Goal: Ask a question

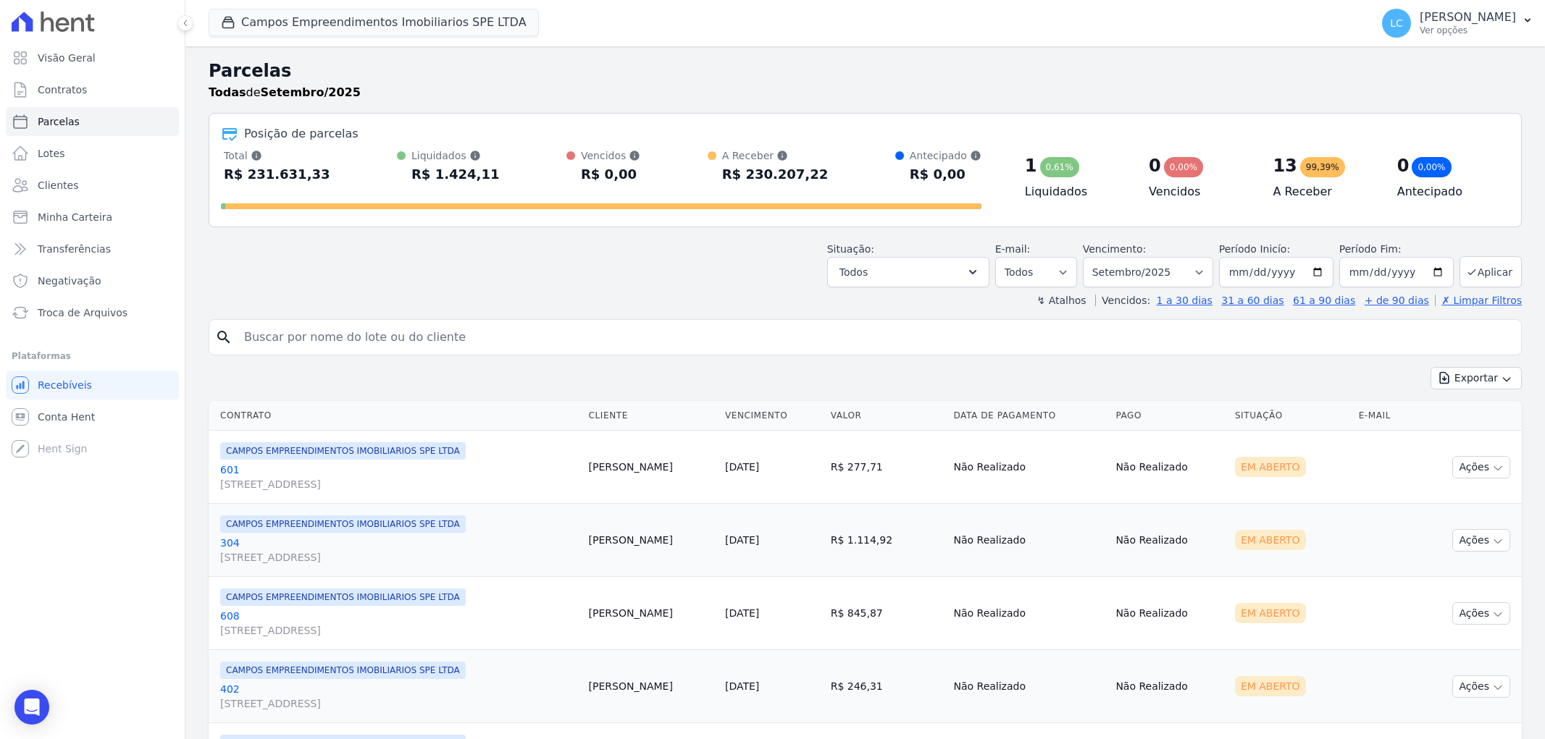
select select
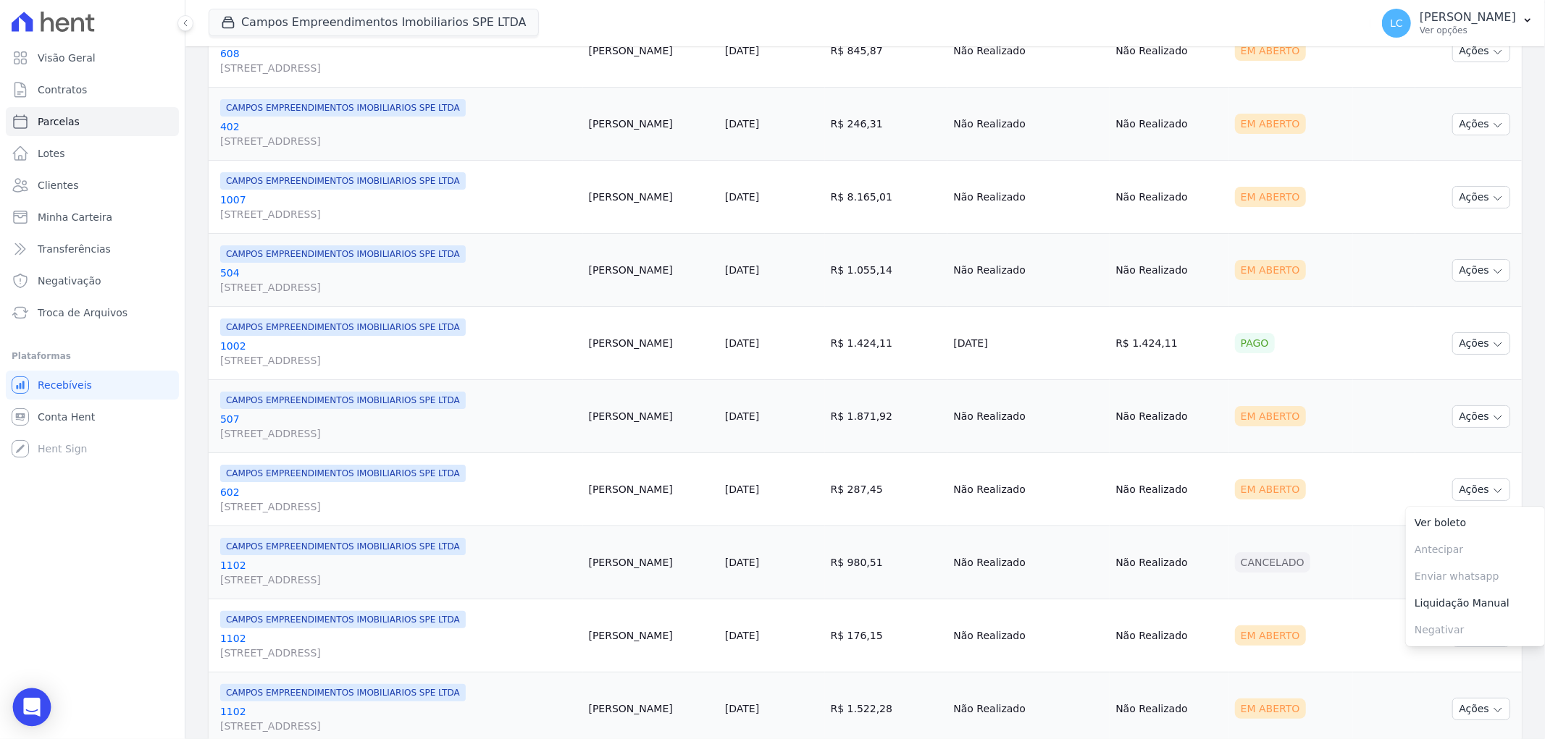
click at [33, 705] on icon "Open Intercom Messenger" at bounding box center [31, 707] width 17 height 19
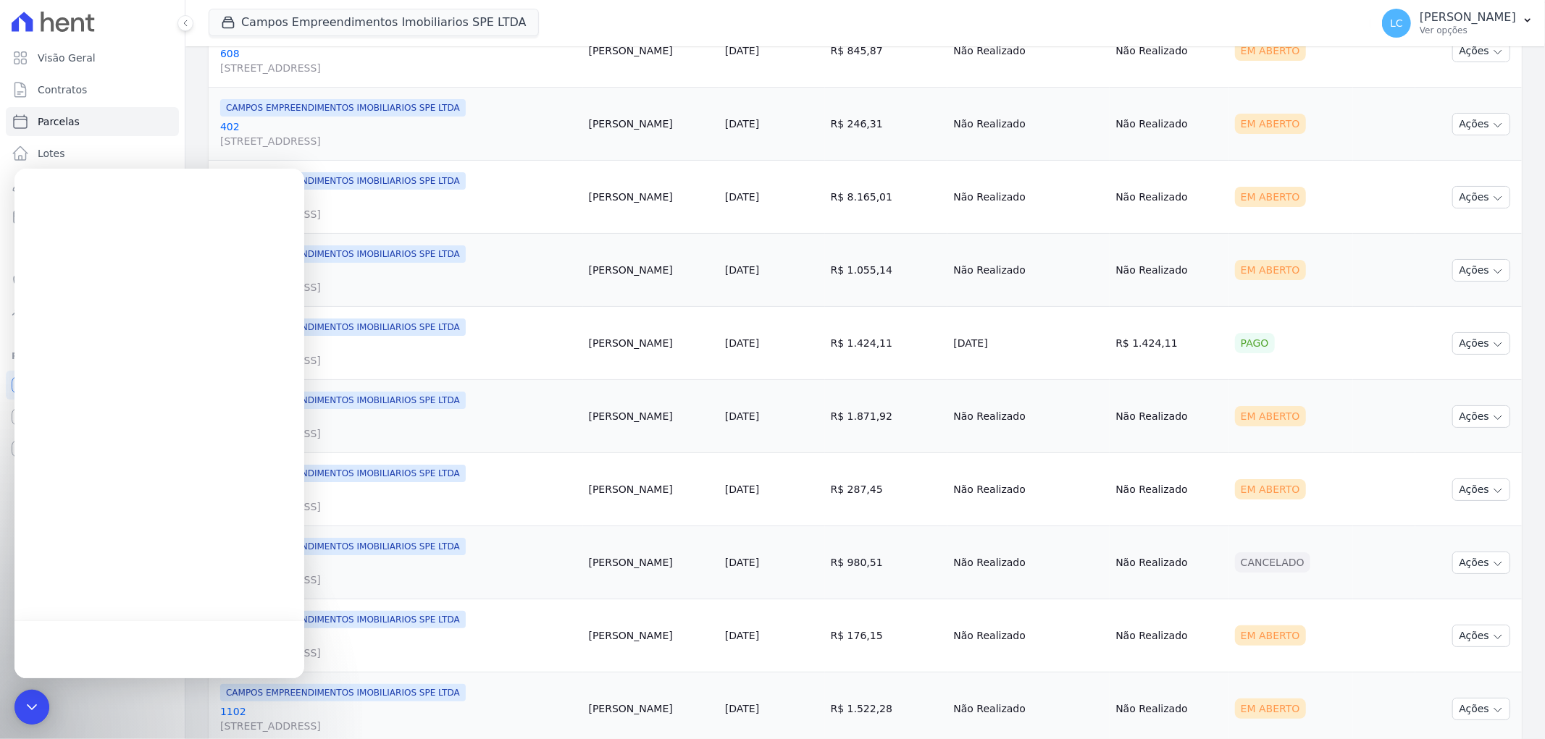
scroll to position [0, 0]
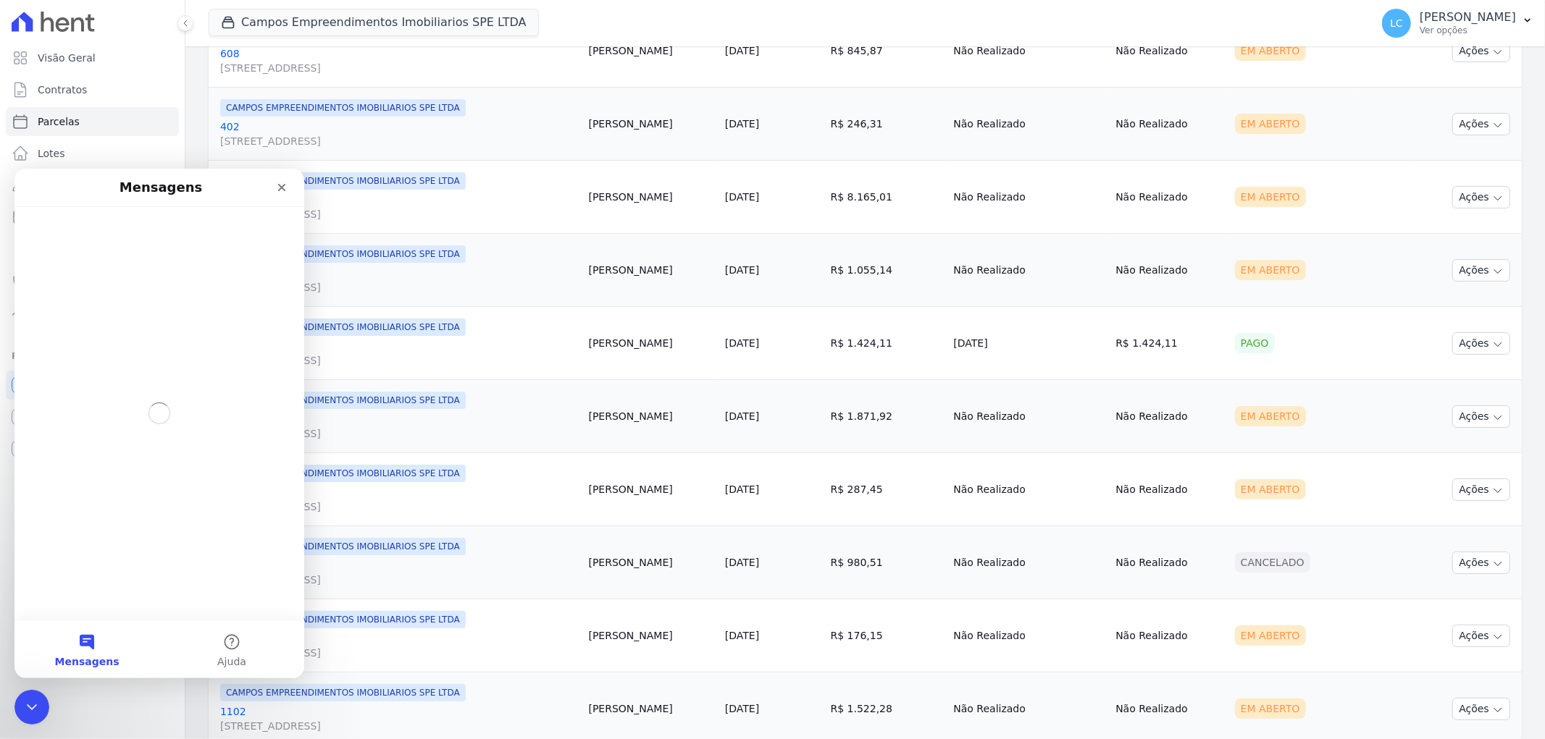
click at [85, 643] on button "Mensagens" at bounding box center [86, 649] width 145 height 58
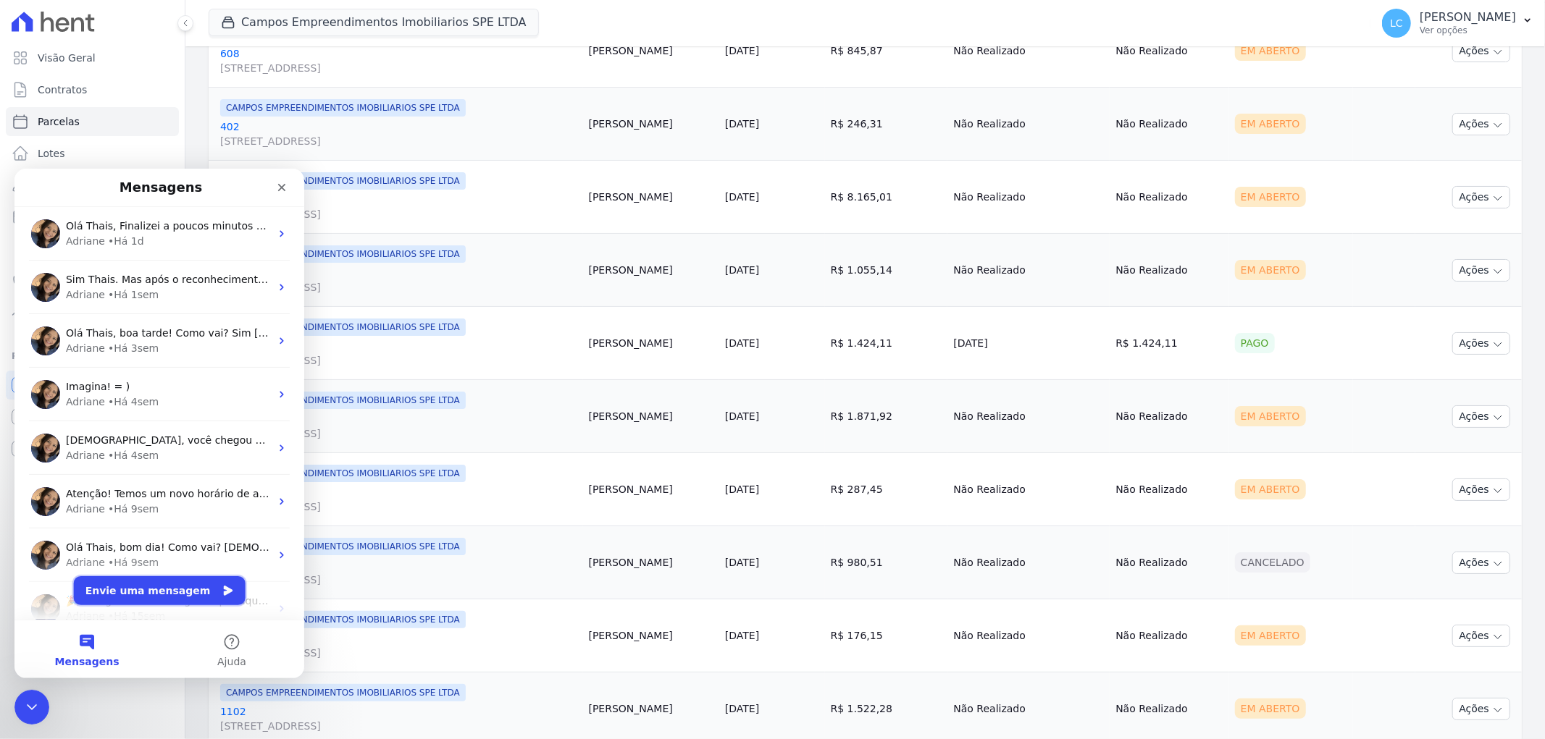
click at [163, 587] on button "Envie uma mensagem" at bounding box center [160, 590] width 172 height 29
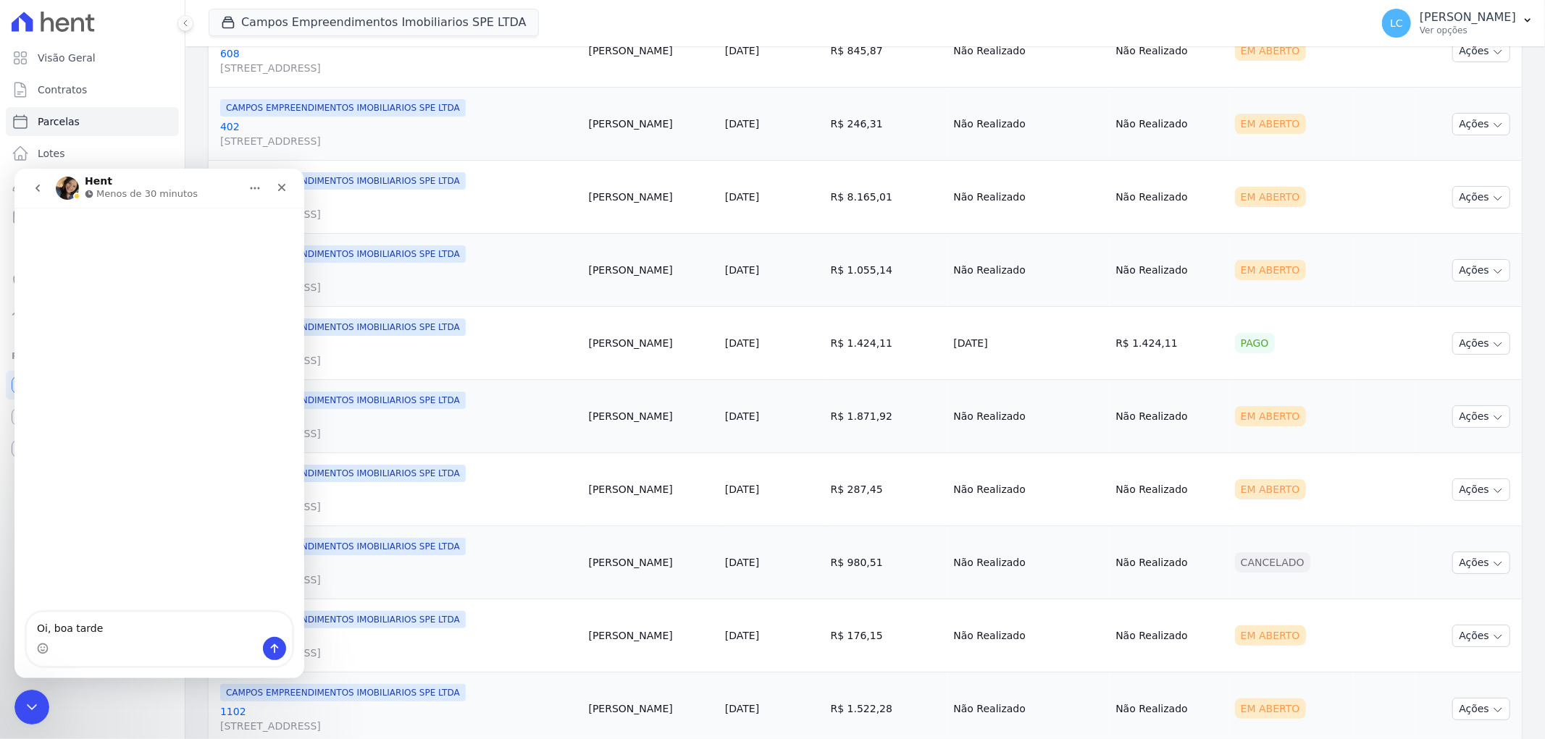
type textarea "Oi, boa tarde"
type textarea "tudo"
type textarea "tudo bem?"
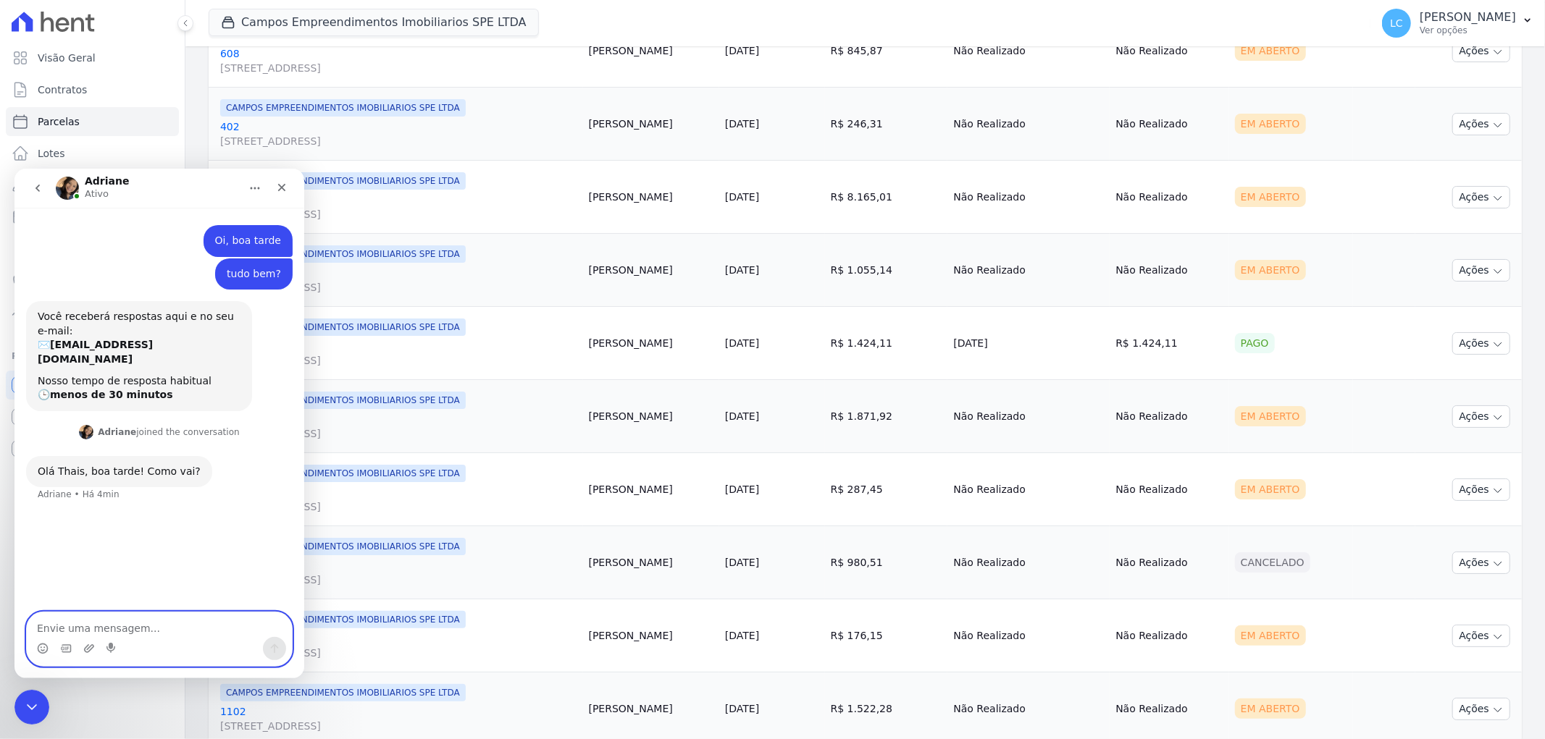
click at [136, 627] on textarea "Envie uma mensagem..." at bounding box center [159, 624] width 265 height 25
type textarea "vou bem"
type textarea "estou com um cliente que não sta conseguindo acessar a hent"
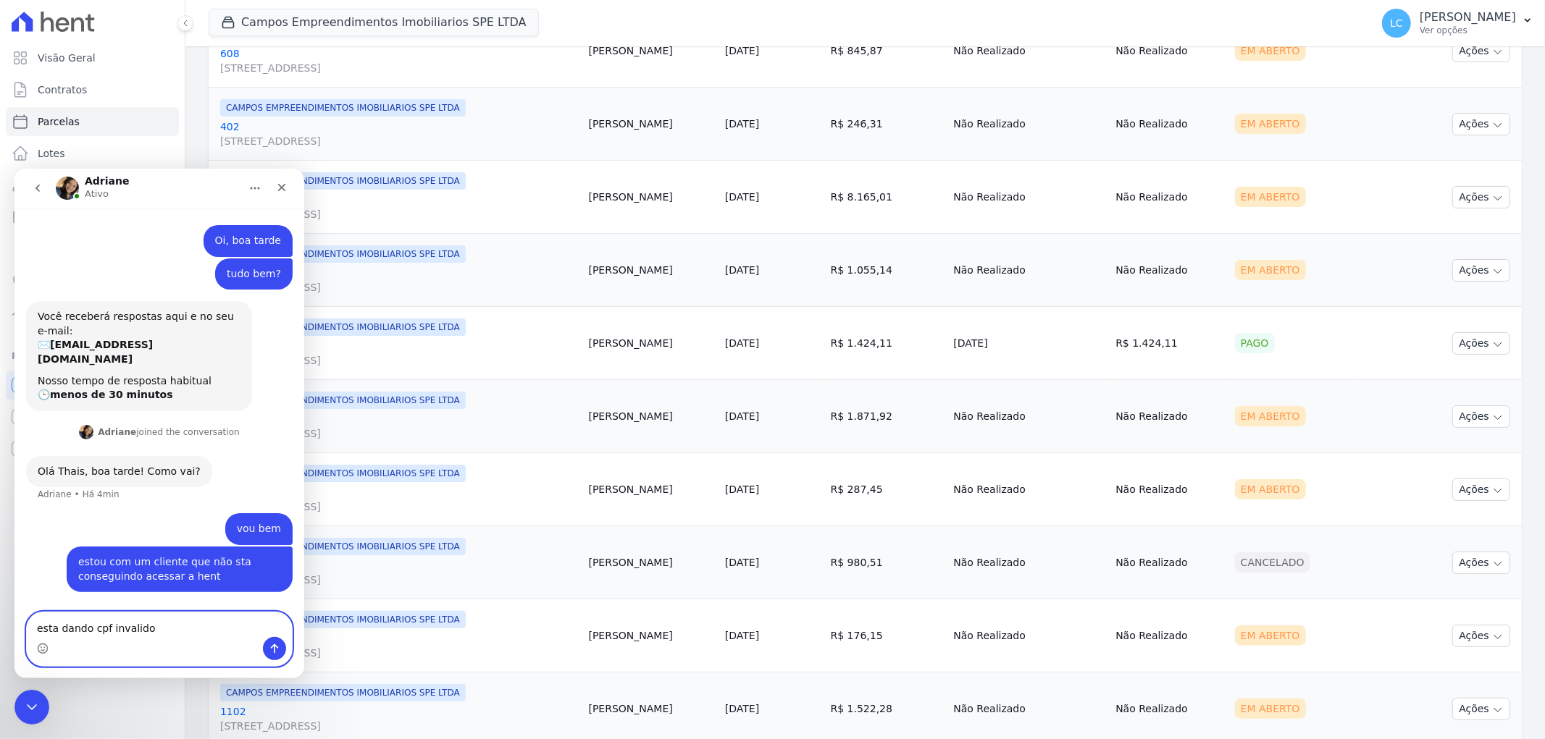
type textarea "esta dando cpf invalido"
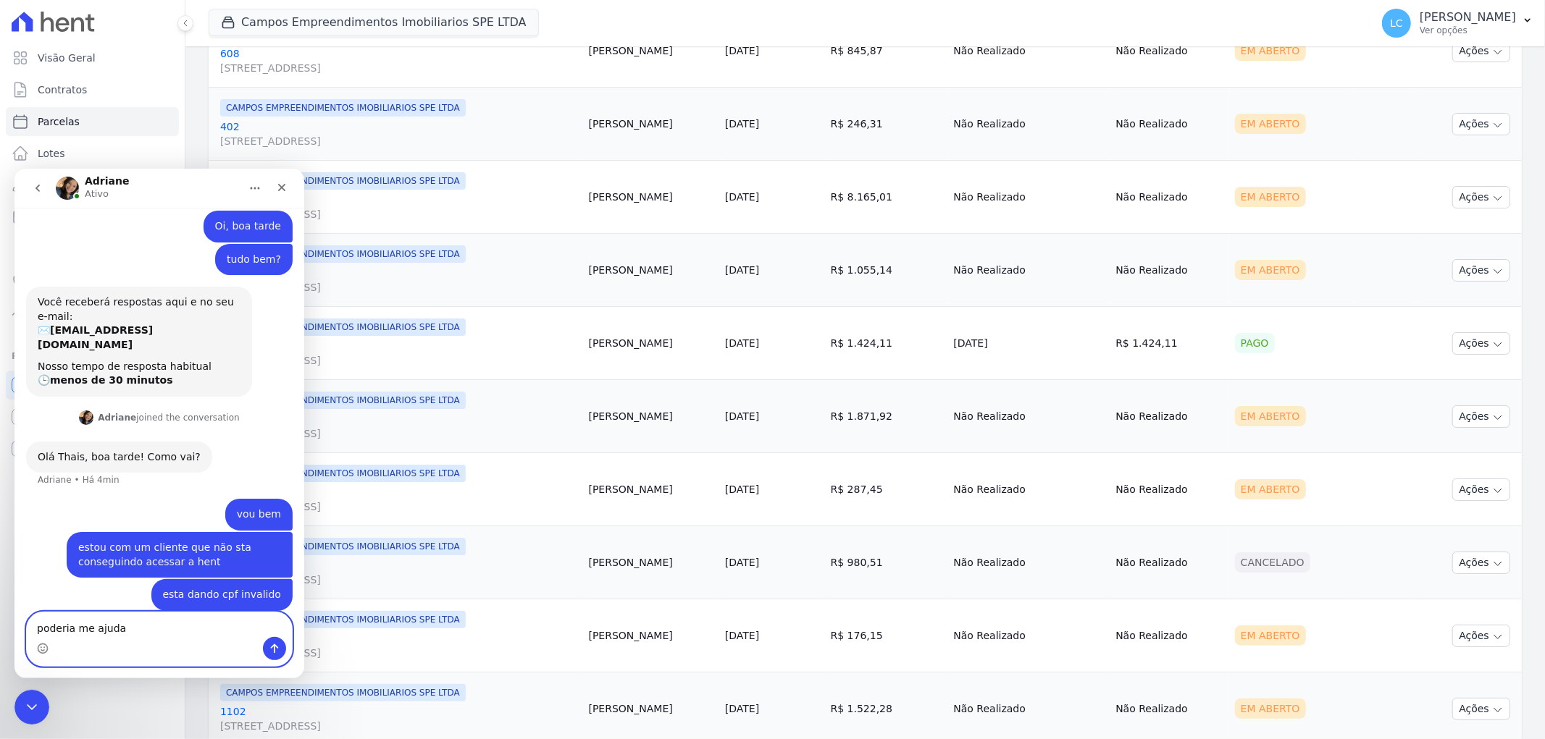
type textarea "poderia me ajudar"
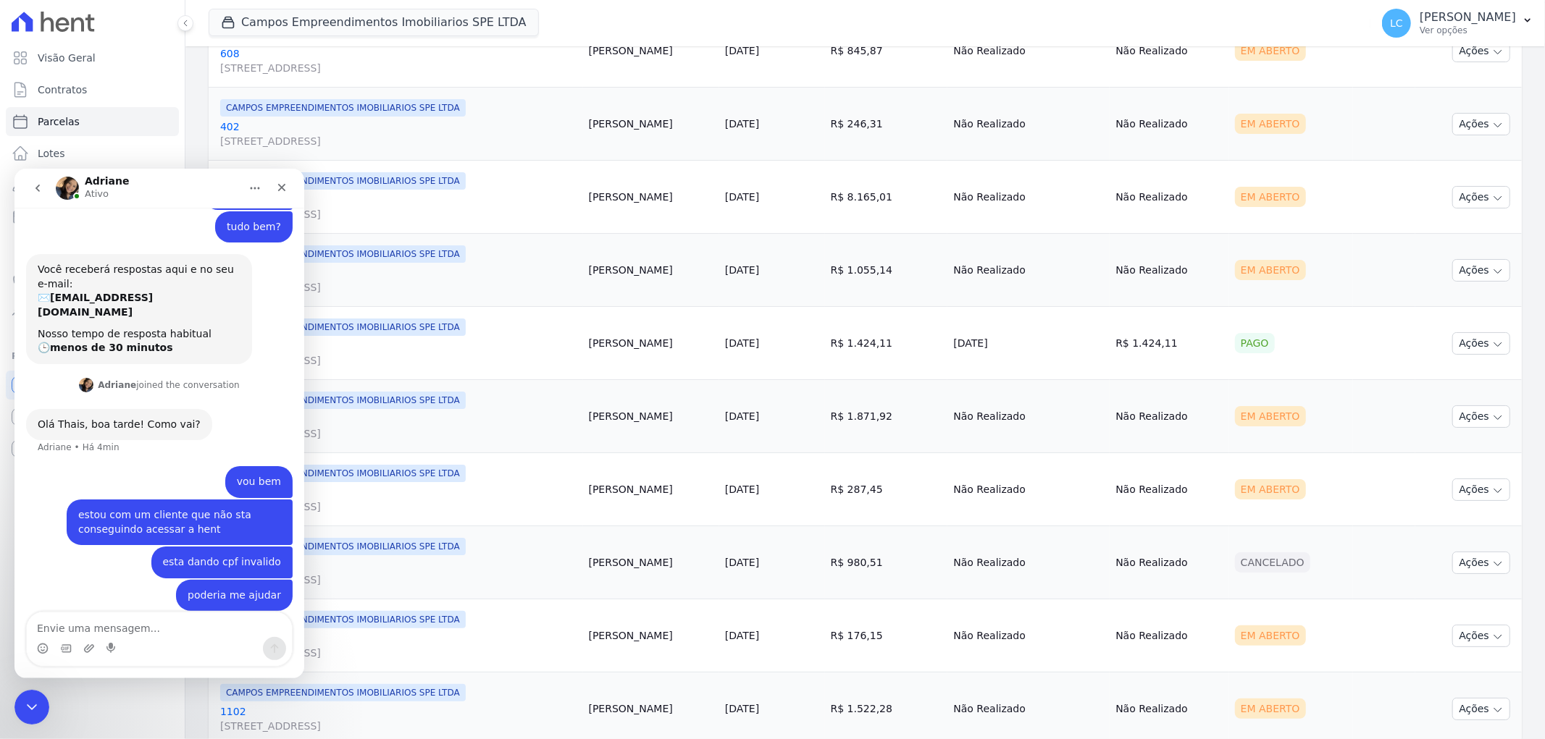
click at [72, 185] on img "Messenger da Intercom" at bounding box center [67, 187] width 23 height 23
click at [96, 188] on p "Ativo" at bounding box center [97, 193] width 24 height 14
click at [68, 189] on img "Messenger da Intercom" at bounding box center [67, 187] width 23 height 23
click at [62, 185] on img "Messenger da Intercom" at bounding box center [67, 187] width 23 height 23
click at [98, 186] on p "Ativo" at bounding box center [97, 193] width 24 height 14
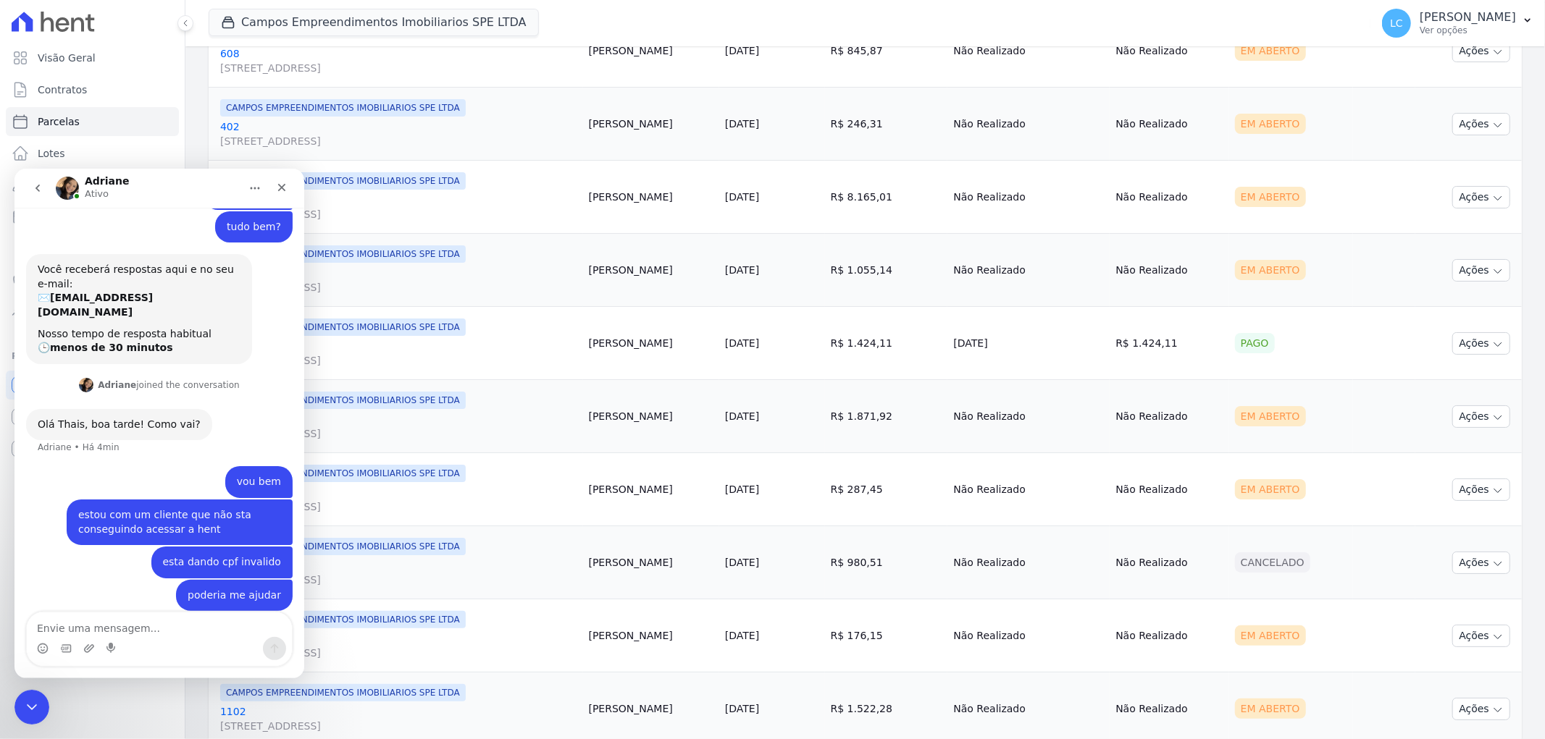
click at [247, 186] on button "Início" at bounding box center [255, 188] width 28 height 28
click at [196, 221] on div "Expandir janela" at bounding box center [223, 224] width 92 height 15
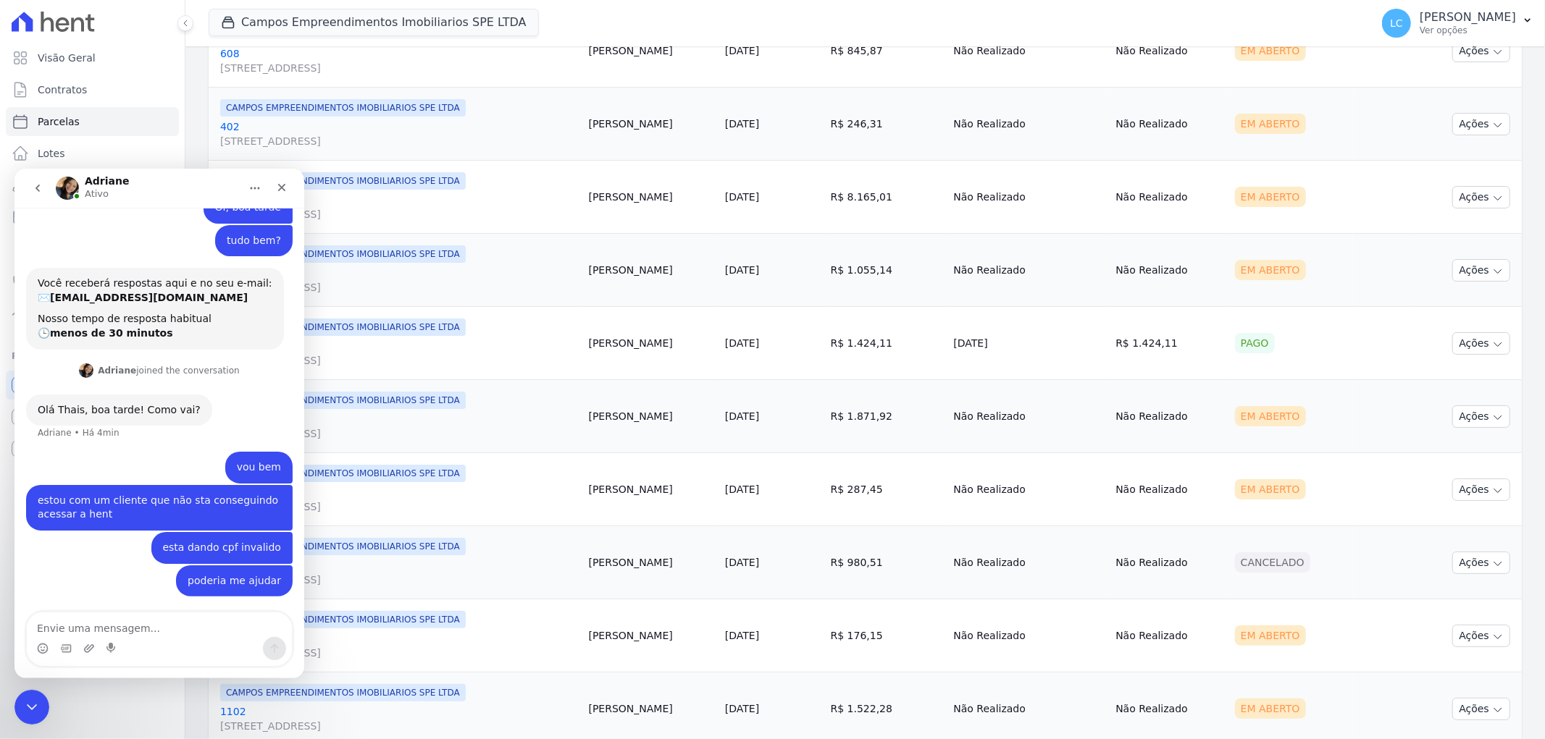
scroll to position [0, 0]
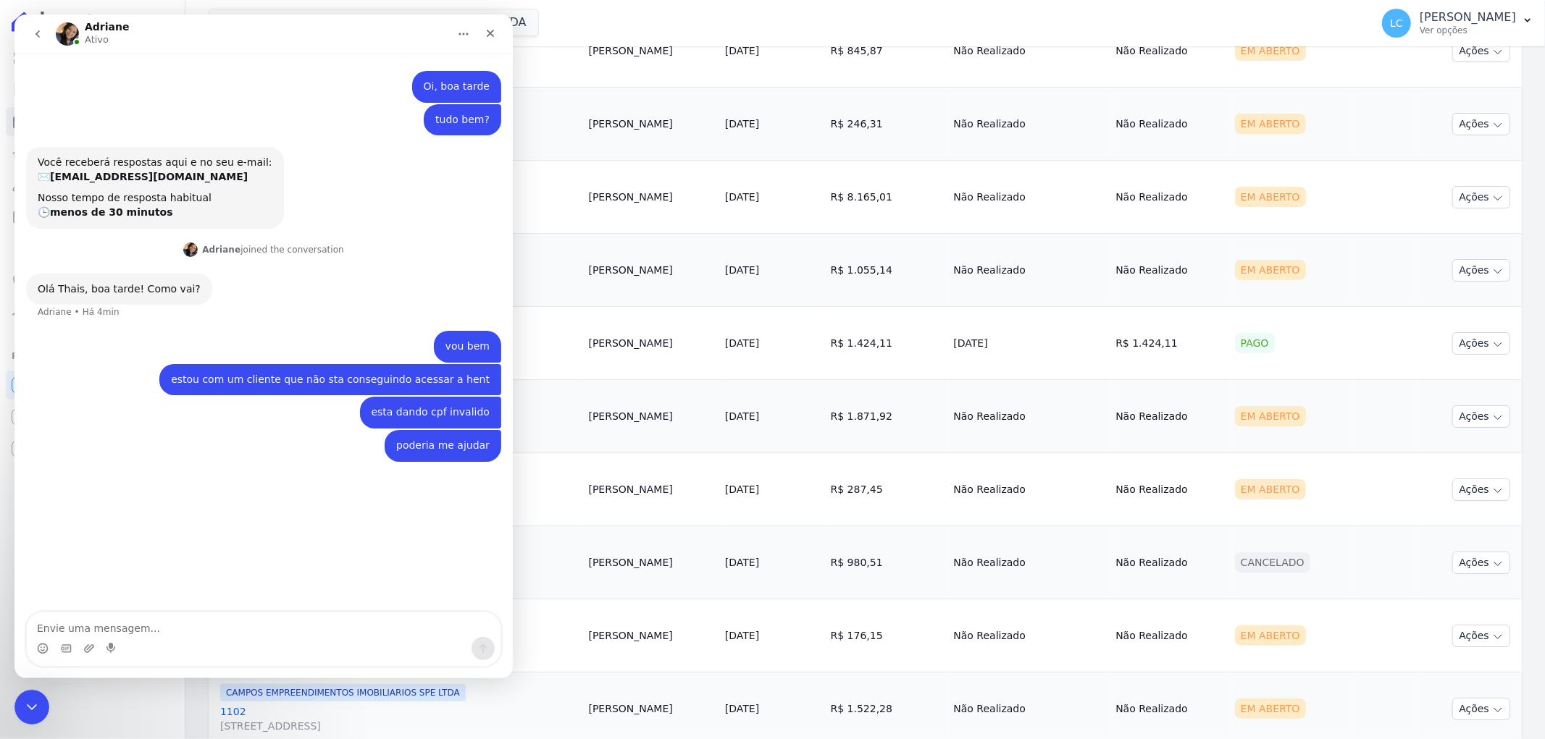
click at [56, 25] on div "Messenger da Intercom" at bounding box center [67, 33] width 23 height 23
click at [65, 30] on img "Messenger da Intercom" at bounding box center [67, 33] width 23 height 23
click at [198, 251] on img "Adriane diz…" at bounding box center [190, 250] width 14 height 14
click at [800, 206] on td "[DATE]" at bounding box center [772, 197] width 106 height 73
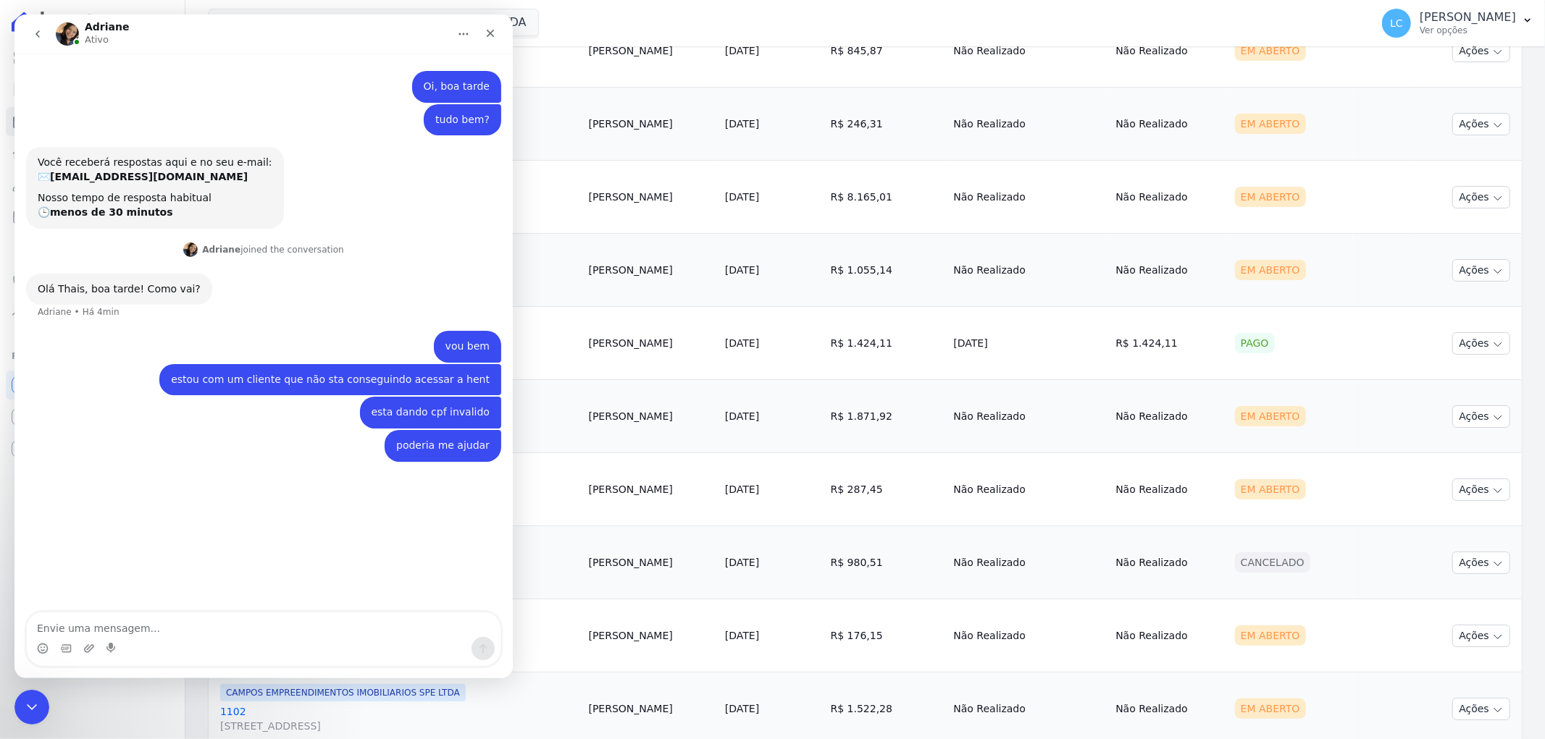
drag, startPoint x: 1385, startPoint y: 130, endPoint x: 1354, endPoint y: 73, distance: 64.8
click at [1379, 120] on td "Cliente sem endereço de e-mail" at bounding box center [1384, 124] width 62 height 73
click at [1390, 25] on span "LC" at bounding box center [1396, 23] width 13 height 10
click at [1362, 186] on link "Importar de ERP" at bounding box center [1451, 192] width 185 height 26
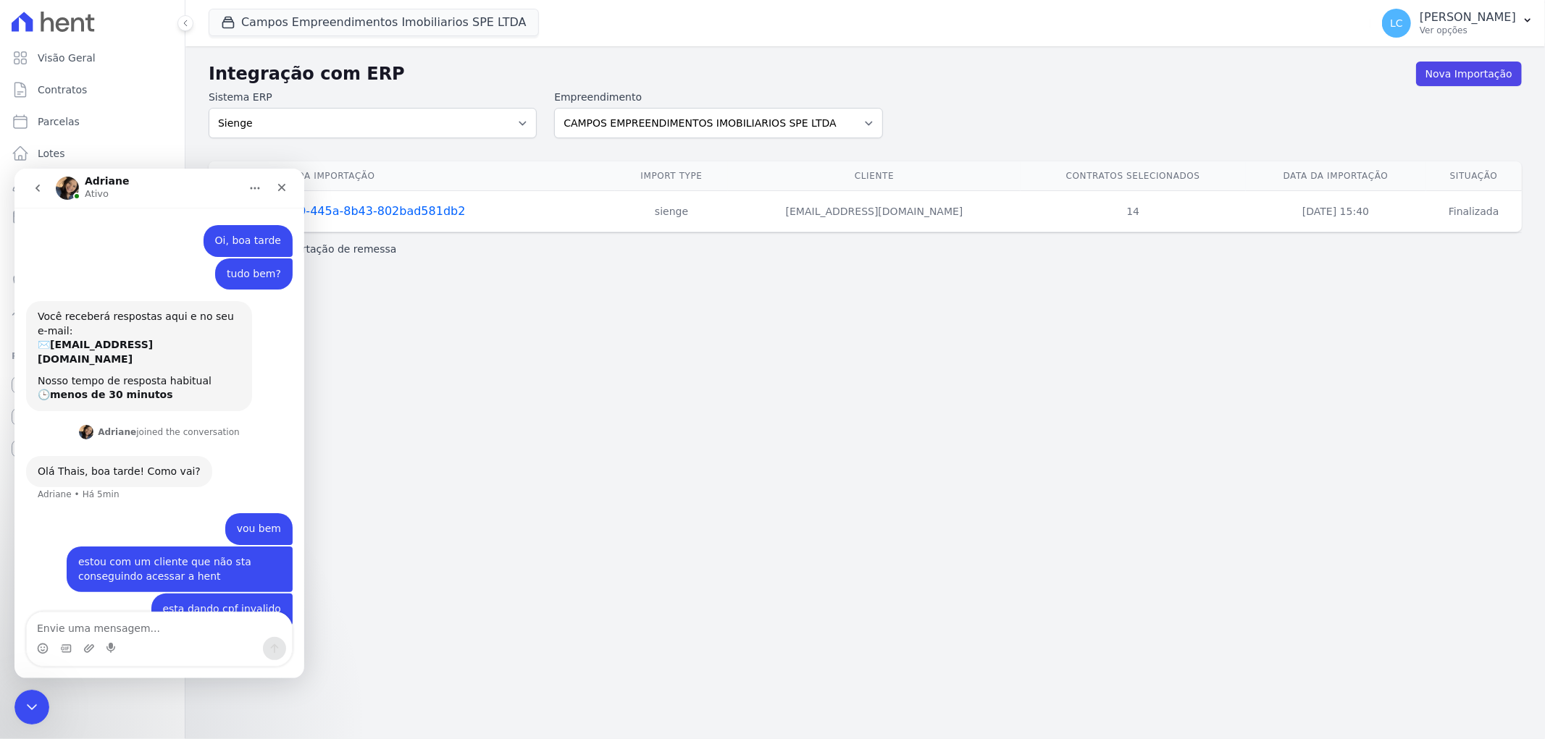
scroll to position [47, 0]
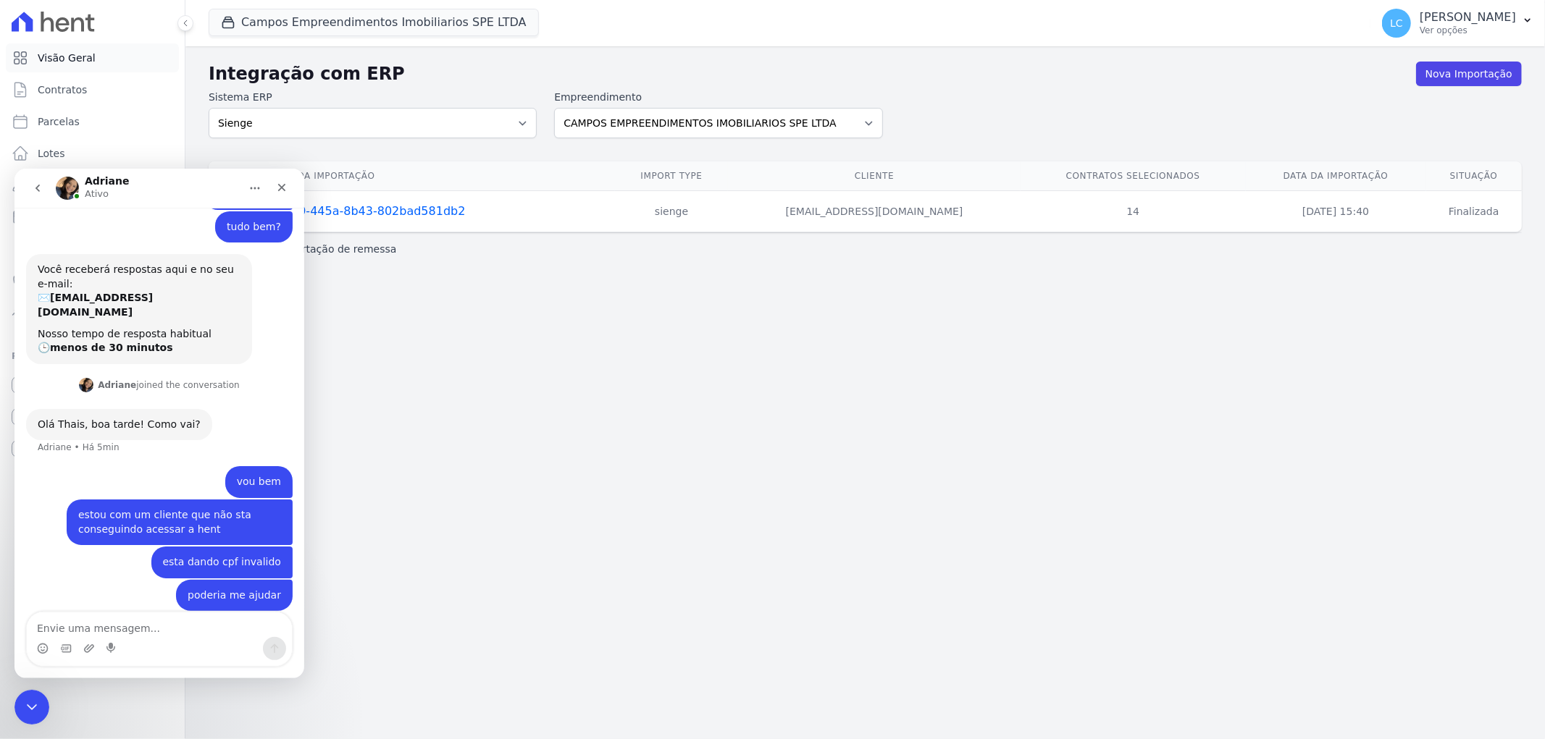
click at [51, 56] on span "Visão Geral" at bounding box center [67, 58] width 58 height 14
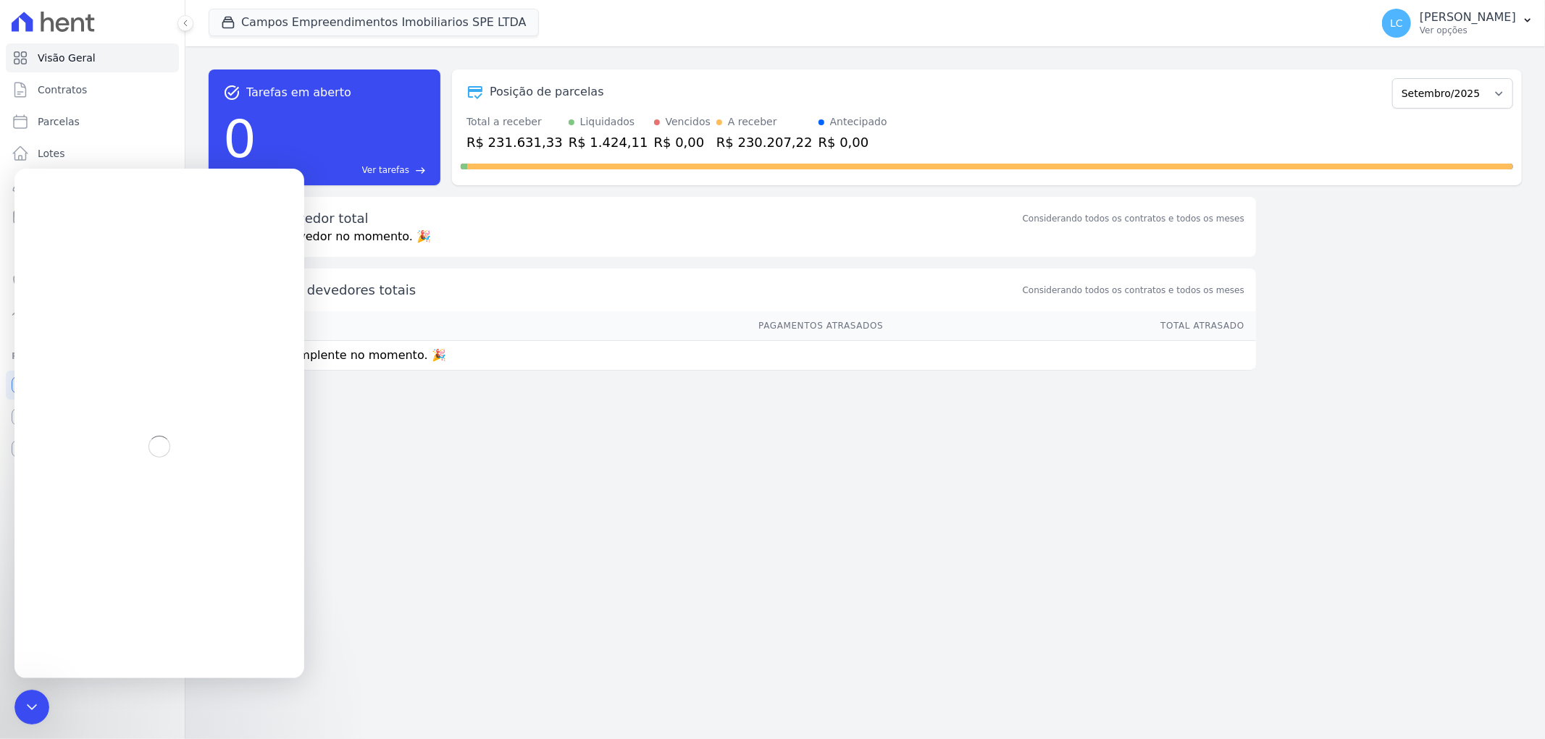
click at [62, 22] on icon at bounding box center [53, 22] width 83 height 20
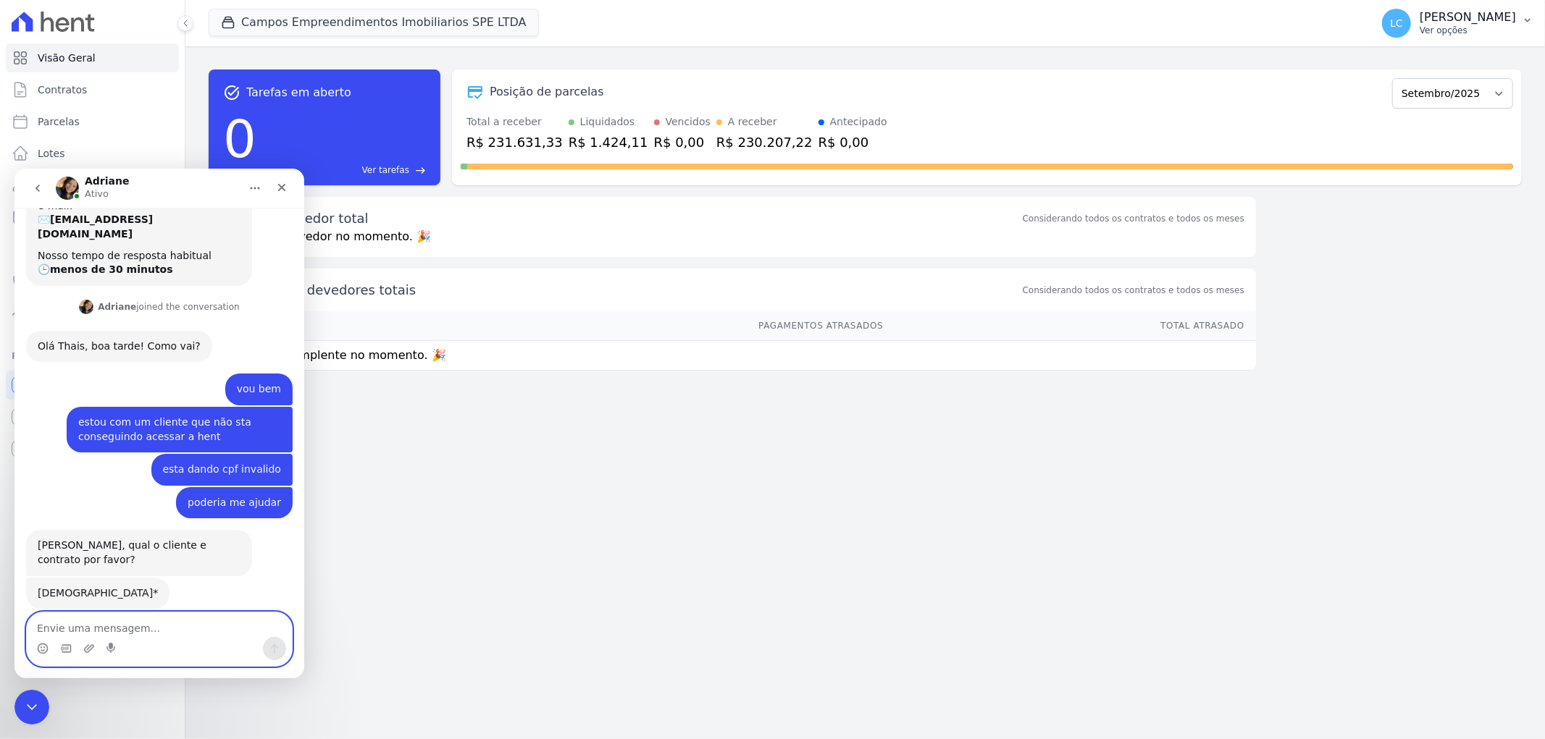
scroll to position [124, 0]
